Goal: Task Accomplishment & Management: Use online tool/utility

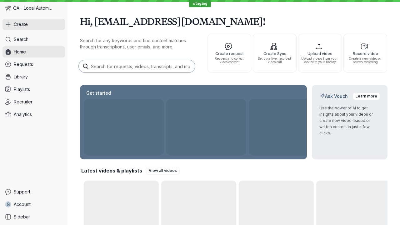
click at [34, 24] on button "Create" at bounding box center [33, 24] width 62 height 11
